Goal: Task Accomplishment & Management: Manage account settings

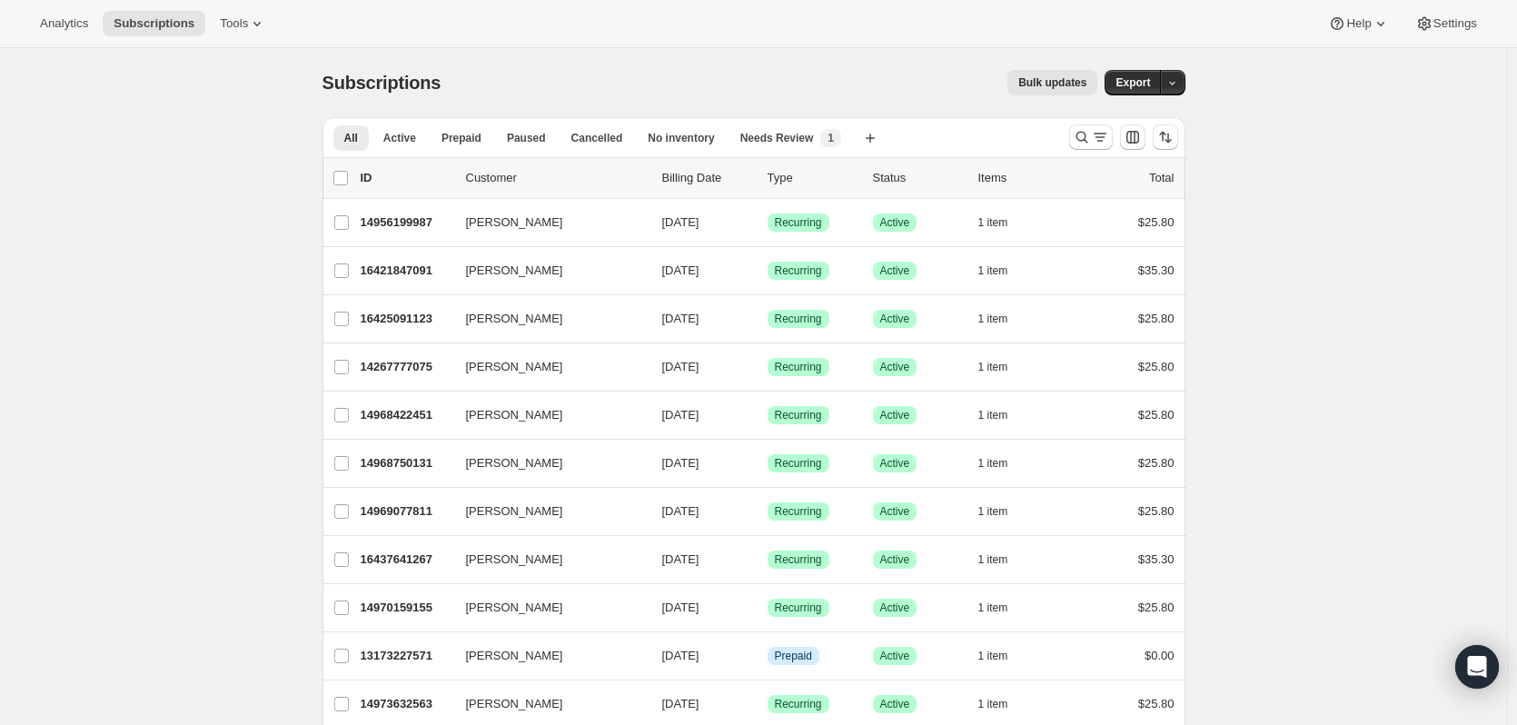
drag, startPoint x: 54, startPoint y: 5, endPoint x: 568, endPoint y: 51, distance: 516.2
click at [522, 47] on div "Analytics Subscriptions Tools Help Settings" at bounding box center [758, 24] width 1517 height 48
click at [1083, 133] on icon "Search and filter results" at bounding box center [1082, 137] width 18 height 18
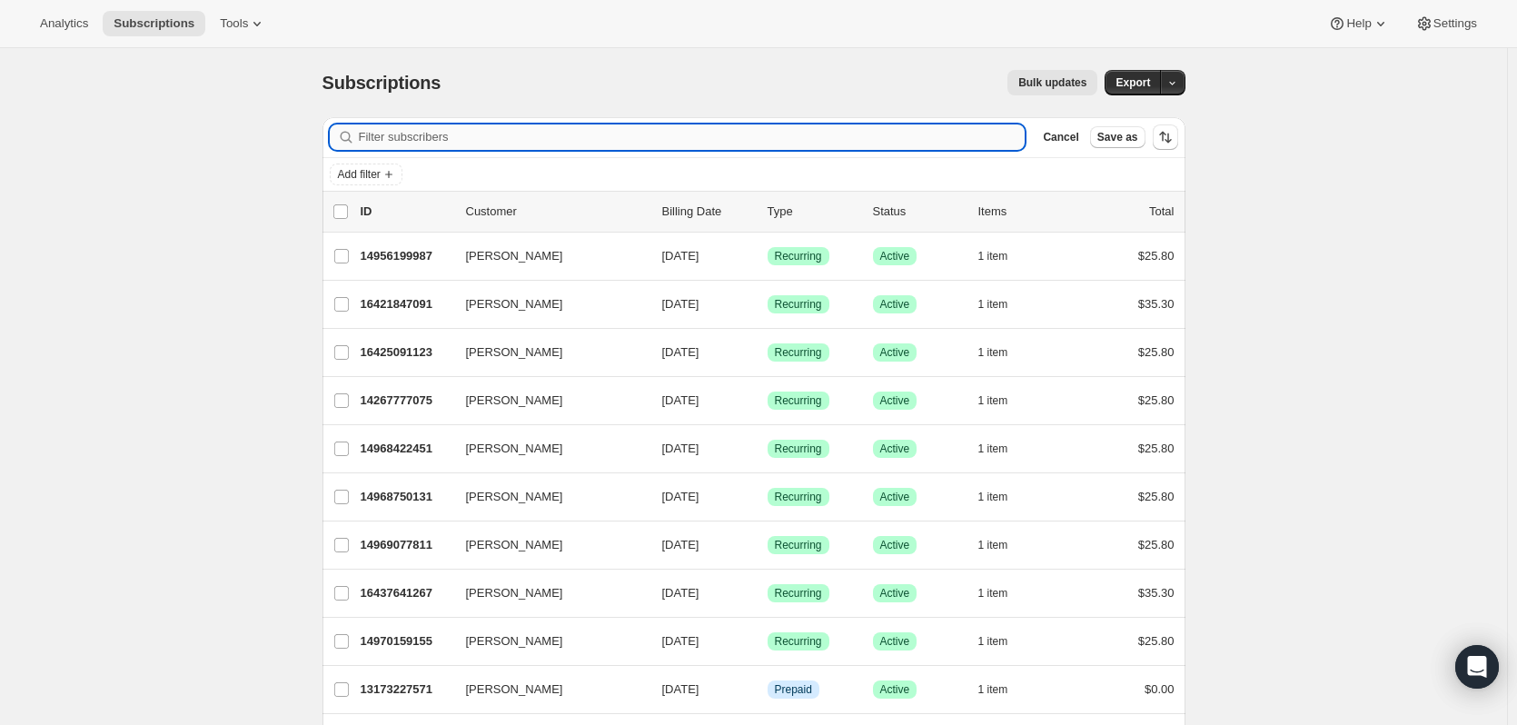
click at [457, 132] on input "Filter subscribers" at bounding box center [692, 136] width 667 height 25
paste input "[PERSON_NAME][EMAIL_ADDRESS][PERSON_NAME][DOMAIN_NAME]"
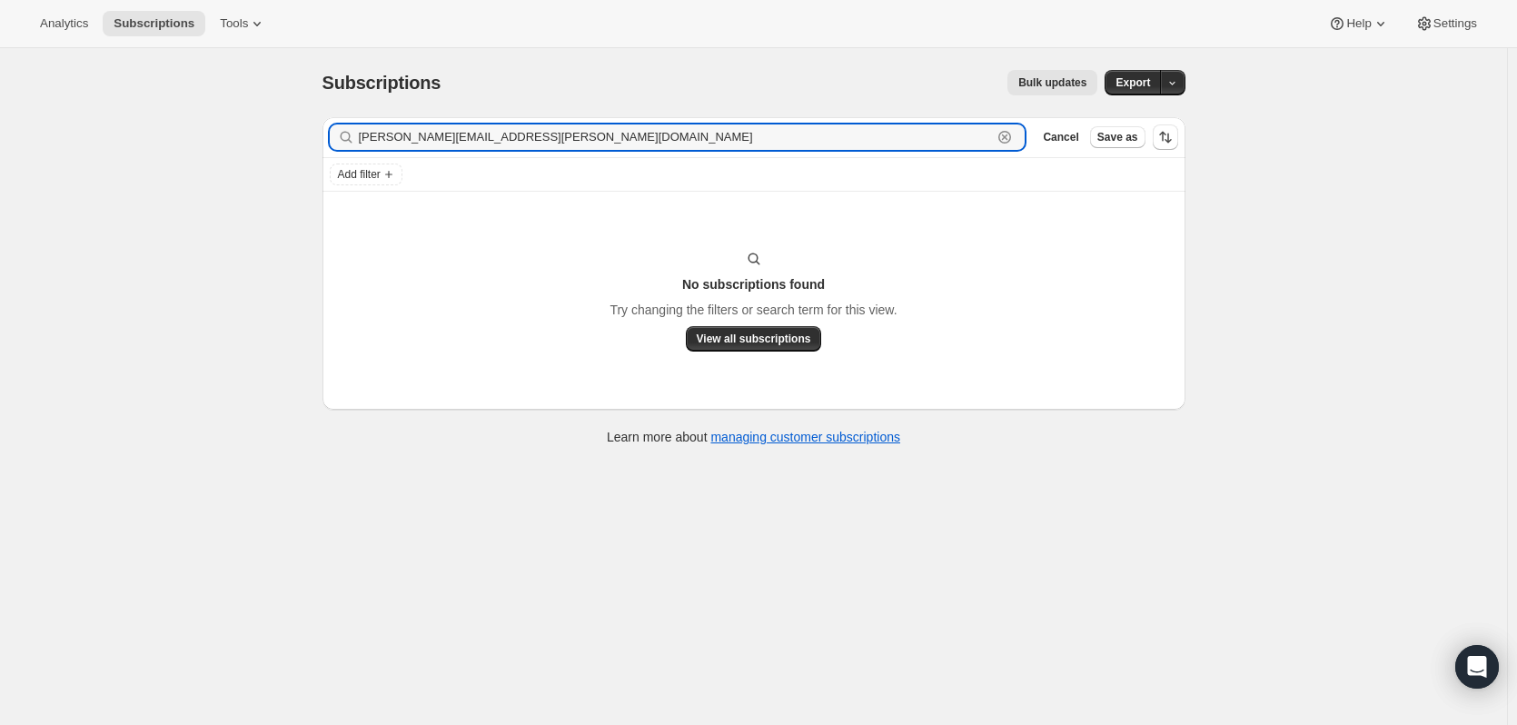
type input "[PERSON_NAME][EMAIL_ADDRESS][PERSON_NAME][DOMAIN_NAME]"
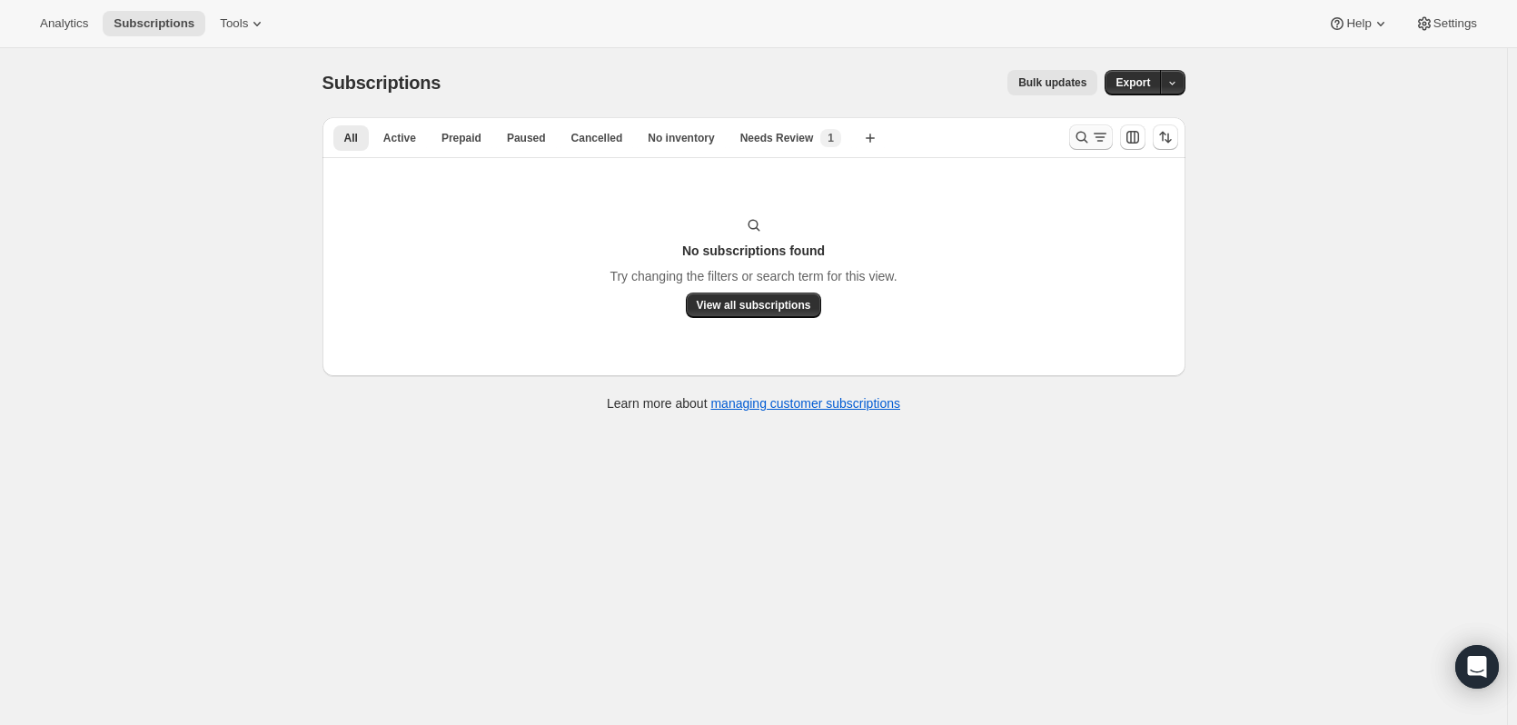
click at [1082, 144] on icon "Search and filter results" at bounding box center [1082, 137] width 18 height 18
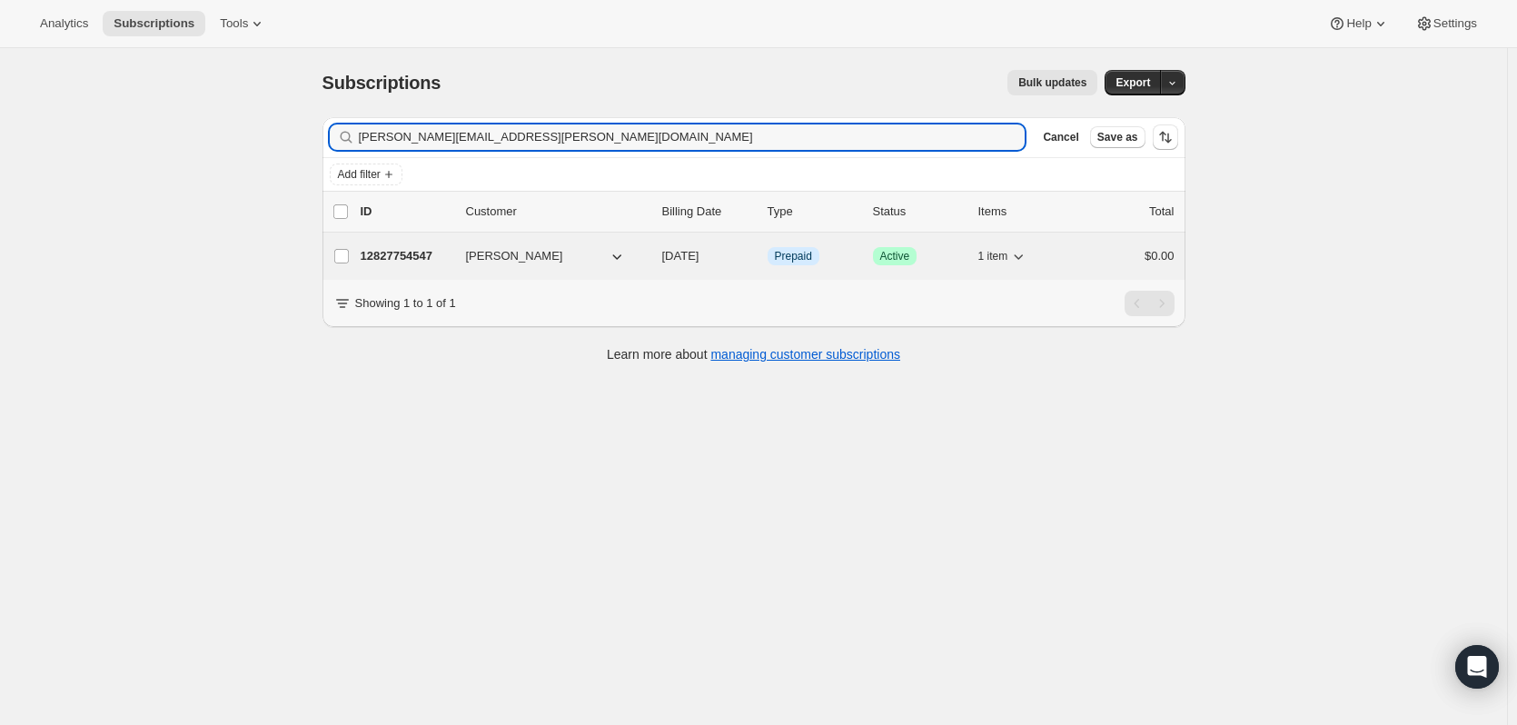
type input "frederic.levesque@outlook.com"
click at [445, 248] on p "12827754547" at bounding box center [406, 256] width 91 height 18
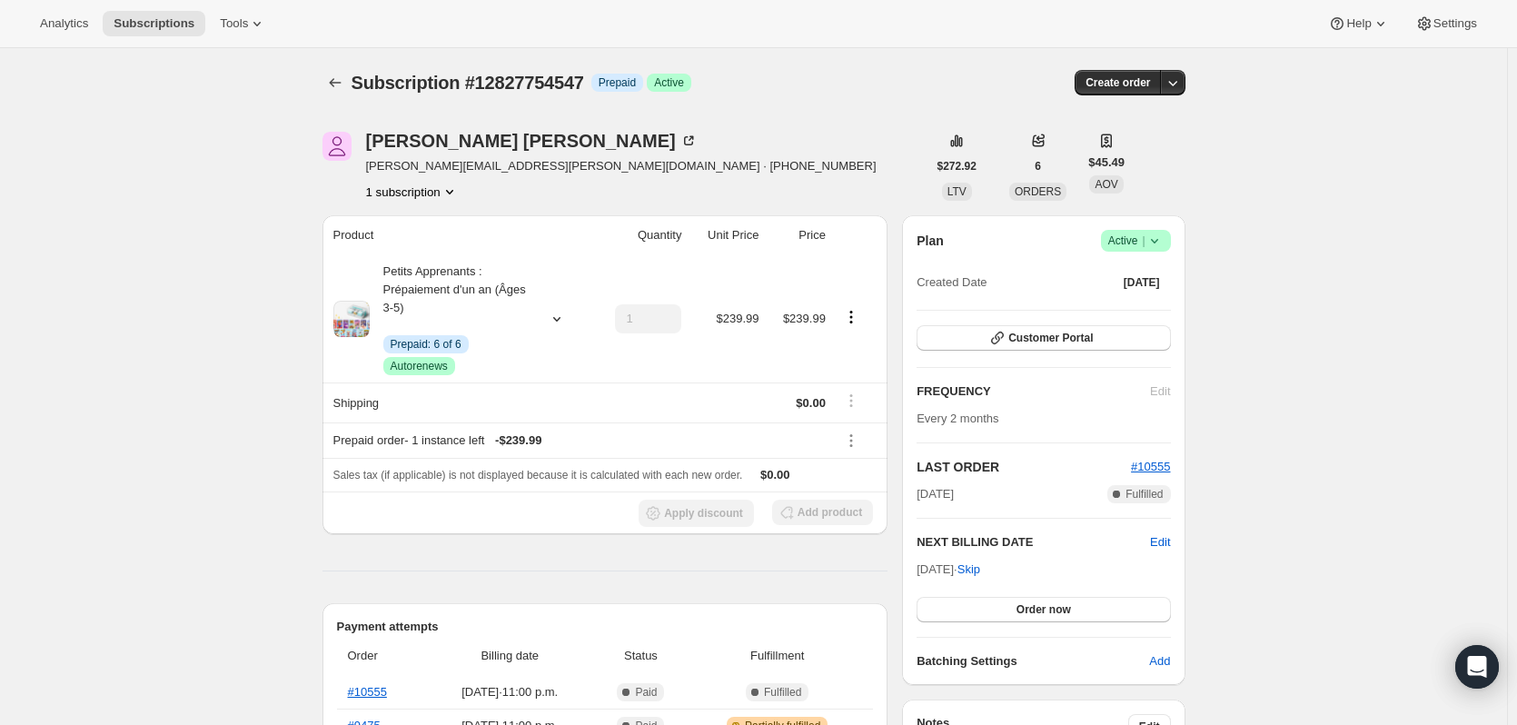
drag, startPoint x: 923, startPoint y: 572, endPoint x: 984, endPoint y: 570, distance: 60.9
click at [980, 570] on span "Oct 10, 2025 · Skip" at bounding box center [949, 569] width 64 height 14
copy span "Oct 10, 2025"
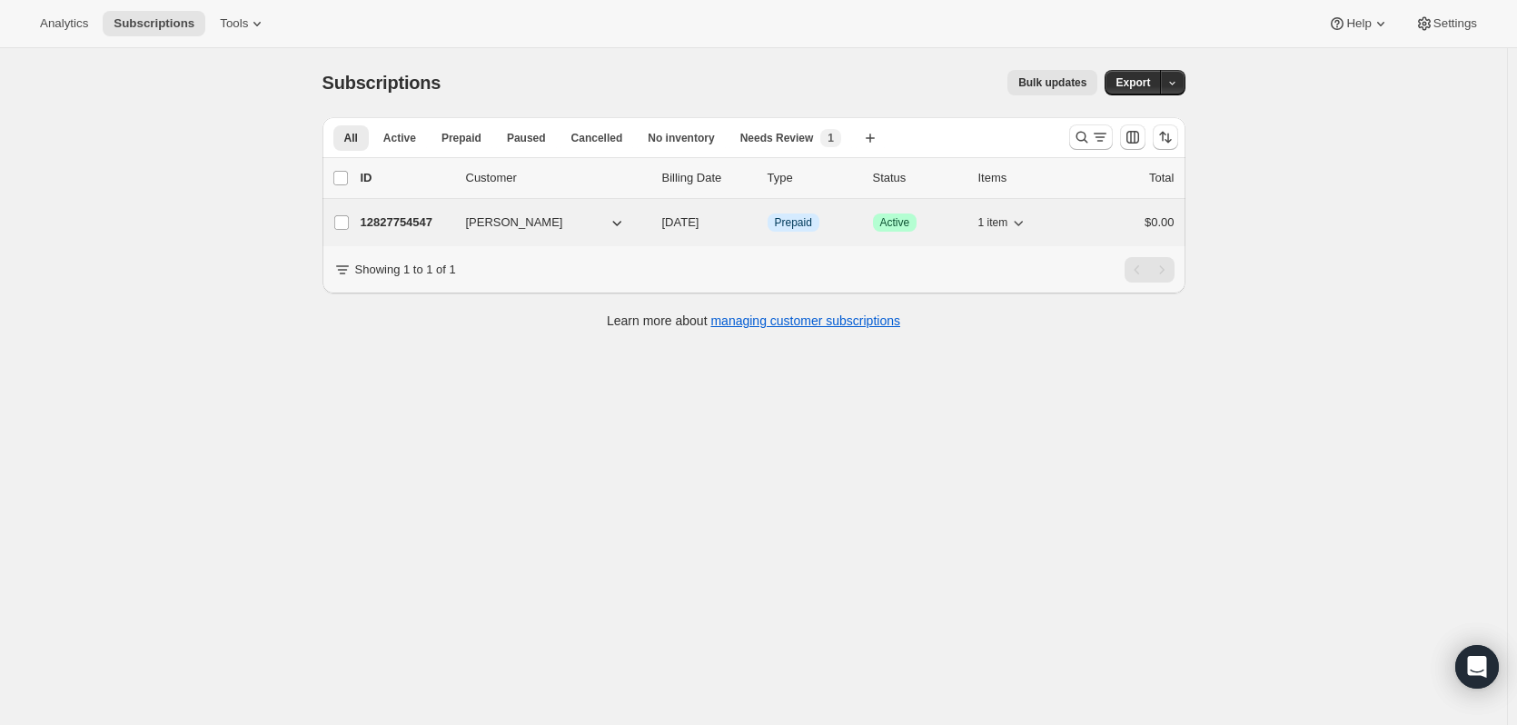
drag, startPoint x: 508, startPoint y: 216, endPoint x: 481, endPoint y: 214, distance: 27.3
click at [481, 214] on button "Frederic Levesque" at bounding box center [546, 222] width 182 height 29
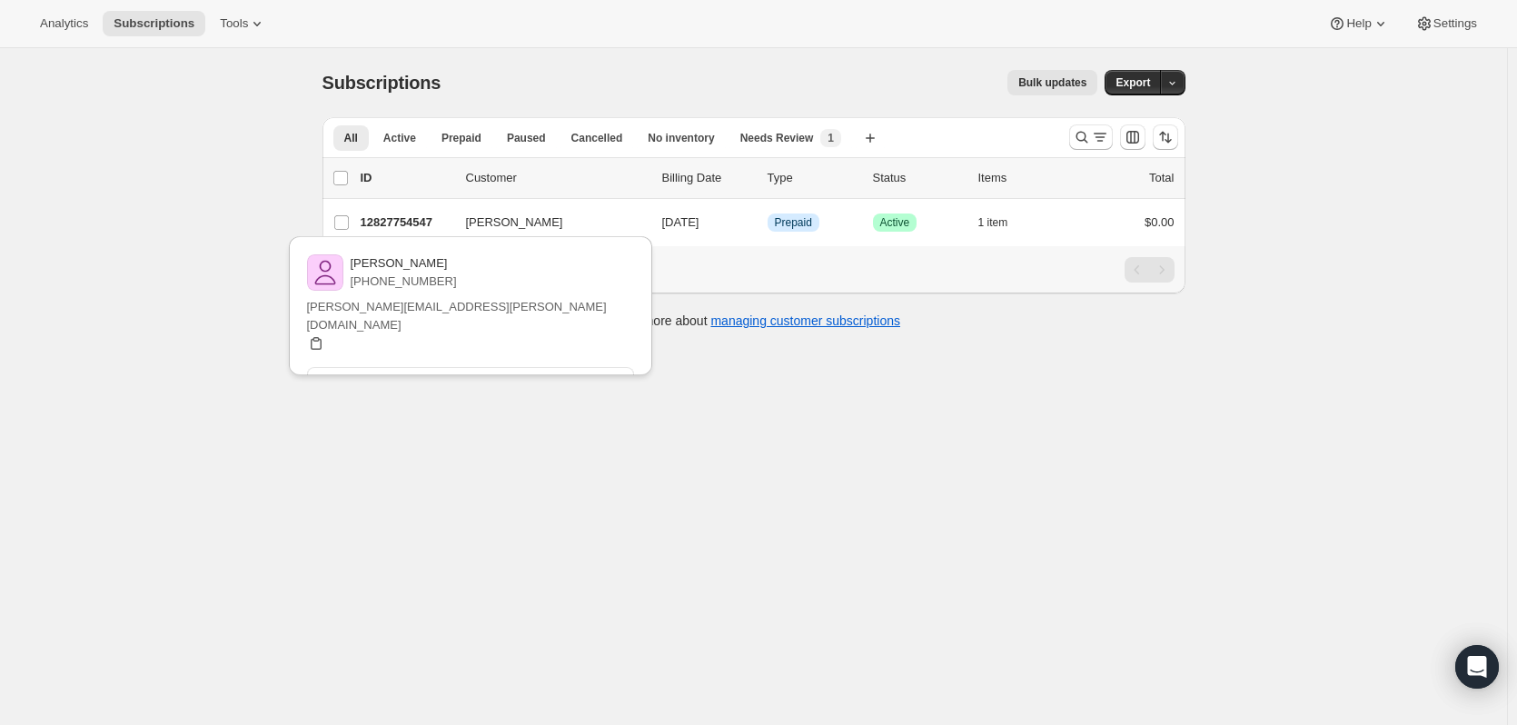
click at [325, 334] on icon "button" at bounding box center [316, 343] width 18 height 18
